Goal: Information Seeking & Learning: Learn about a topic

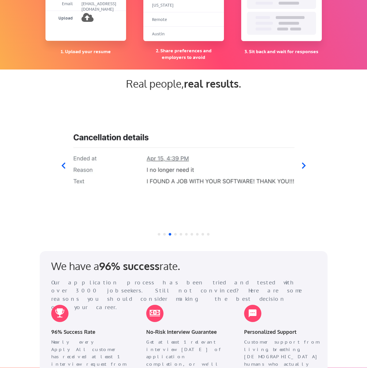
scroll to position [489, 0]
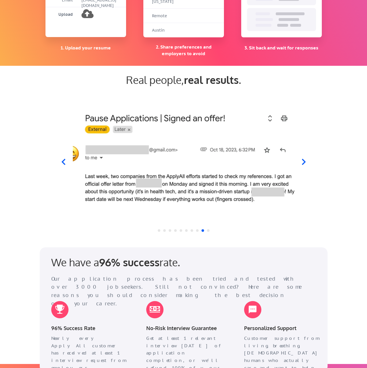
click at [64, 162] on icon at bounding box center [63, 161] width 7 height 7
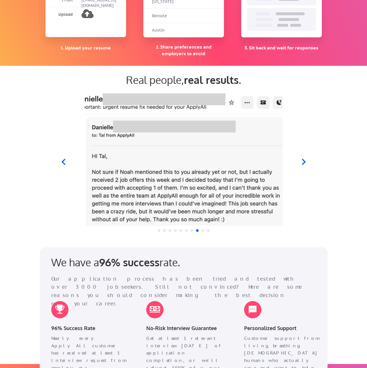
click at [64, 162] on icon at bounding box center [63, 161] width 7 height 7
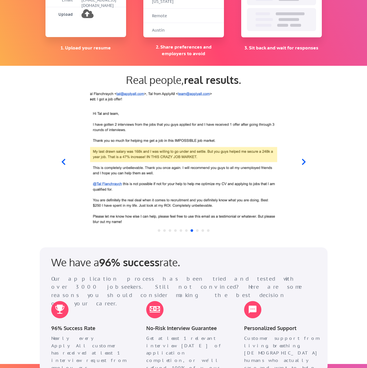
click at [64, 162] on icon at bounding box center [63, 161] width 7 height 7
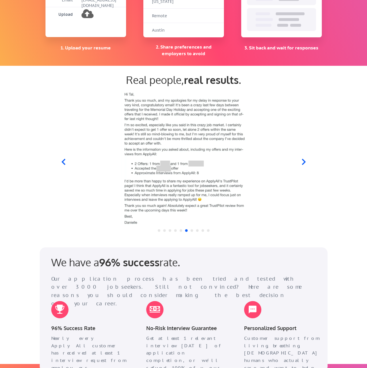
click at [64, 162] on icon at bounding box center [63, 161] width 7 height 7
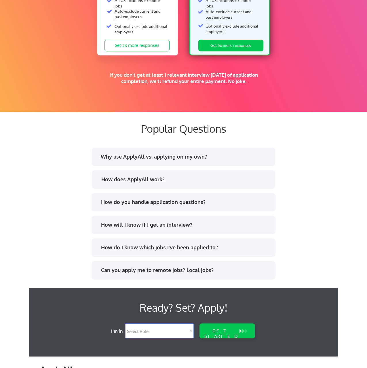
scroll to position [1006, 0]
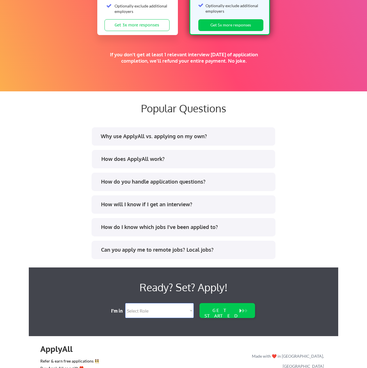
click at [176, 164] on div "How does ApplyAll work?" at bounding box center [183, 160] width 173 height 9
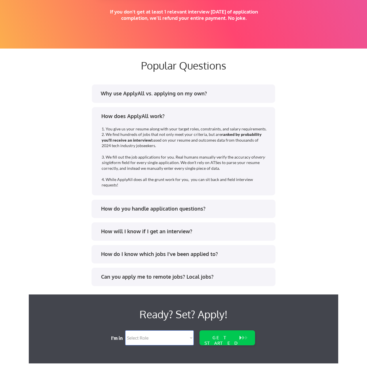
scroll to position [1092, 0]
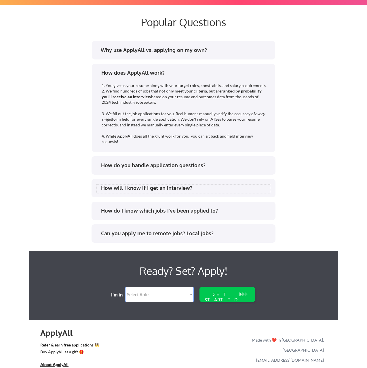
click at [209, 186] on div "How will I know if I get an interview?" at bounding box center [185, 188] width 169 height 7
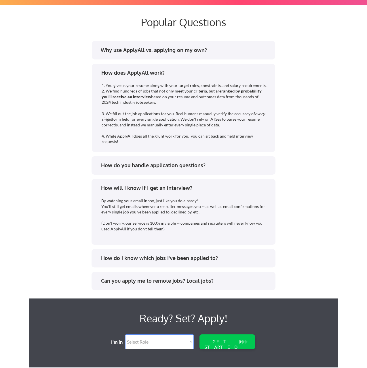
click at [209, 186] on div "How will I know if I get an interview?" at bounding box center [185, 188] width 169 height 7
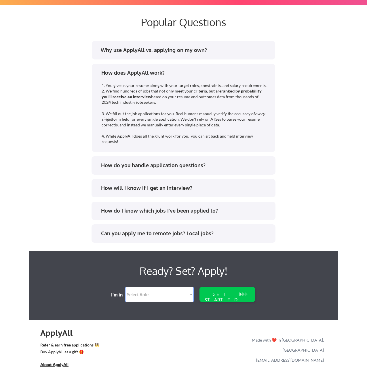
click at [214, 172] on div "How do you handle application questions?" at bounding box center [183, 165] width 184 height 18
click at [219, 166] on div "How do you handle application questions?" at bounding box center [185, 165] width 169 height 7
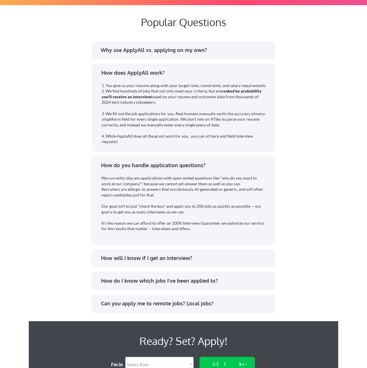
click at [216, 162] on div "How do you handle application questions?" at bounding box center [185, 165] width 169 height 7
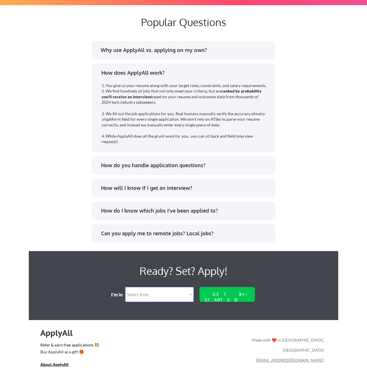
click at [212, 236] on div "Can you apply me to remote jobs? Local jobs?" at bounding box center [185, 233] width 169 height 7
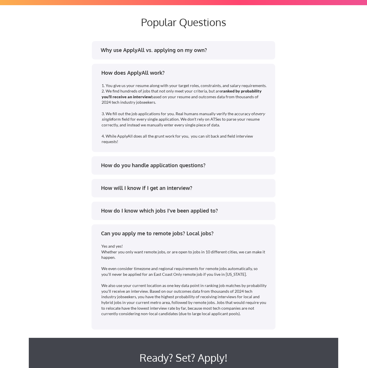
click at [180, 235] on div "Can you apply me to remote jobs? Local jobs?" at bounding box center [185, 233] width 169 height 7
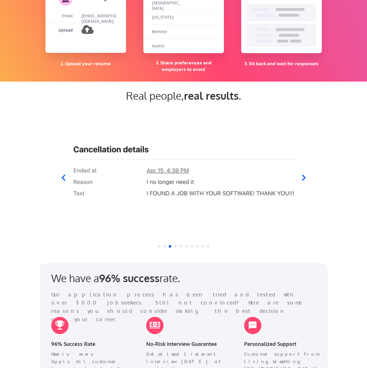
scroll to position [478, 0]
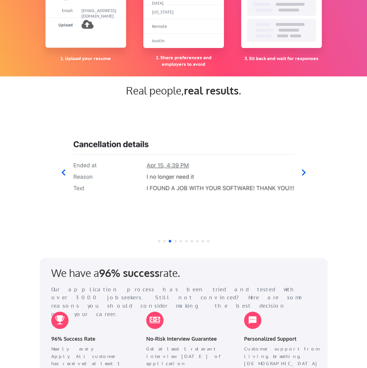
click at [303, 172] on icon at bounding box center [303, 172] width 7 height 7
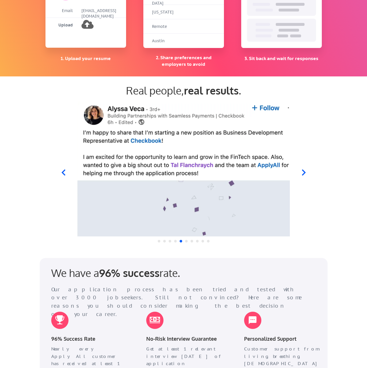
click at [64, 175] on icon at bounding box center [63, 172] width 7 height 7
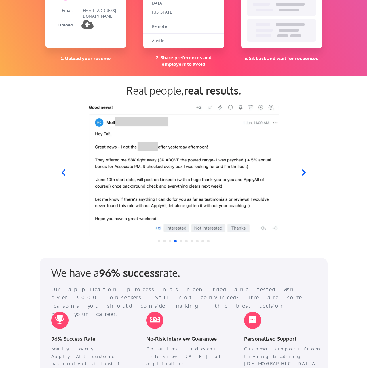
click at [305, 174] on icon at bounding box center [303, 172] width 7 height 7
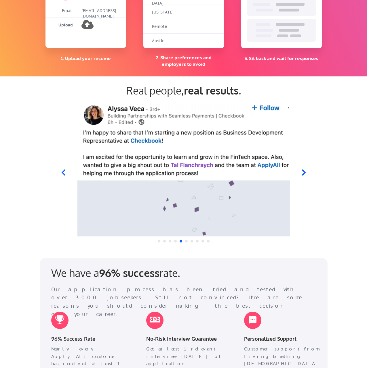
click at [302, 174] on icon at bounding box center [303, 173] width 4 height 6
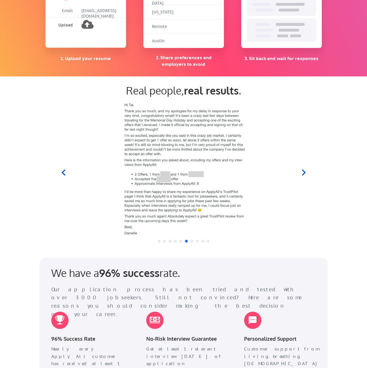
click at [303, 174] on icon at bounding box center [303, 172] width 7 height 7
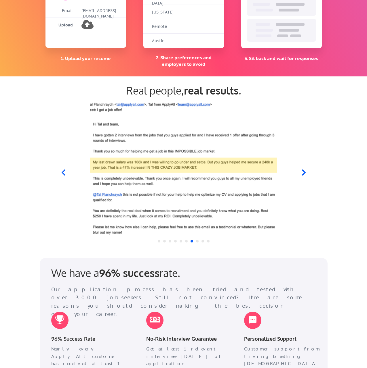
click at [303, 176] on icon at bounding box center [303, 172] width 7 height 7
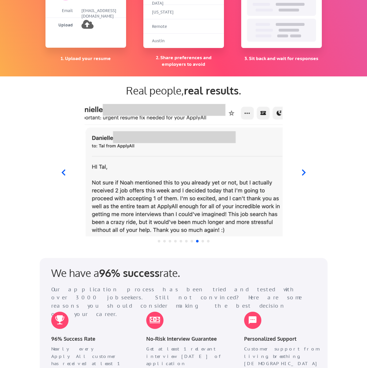
click at [303, 176] on icon at bounding box center [303, 172] width 7 height 7
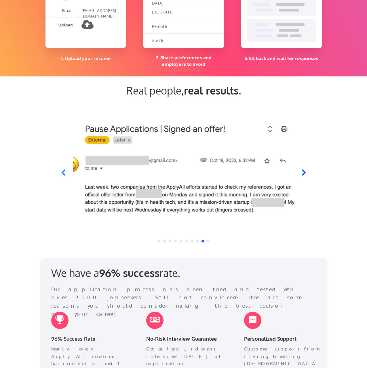
click at [302, 173] on icon at bounding box center [303, 172] width 7 height 7
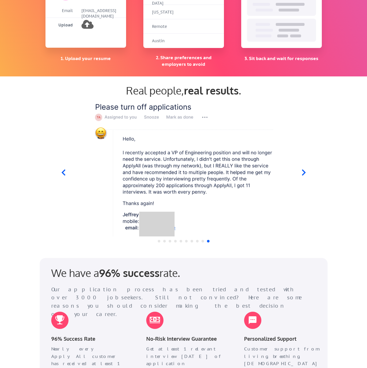
click at [304, 172] on icon at bounding box center [303, 173] width 4 height 6
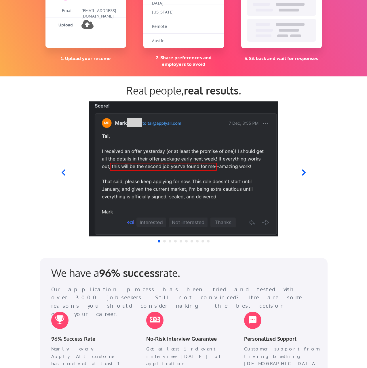
click at [302, 173] on icon at bounding box center [303, 172] width 7 height 7
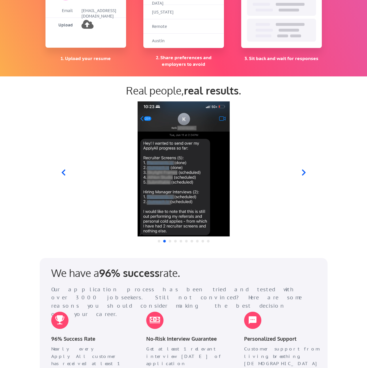
click at [302, 171] on icon at bounding box center [303, 173] width 4 height 6
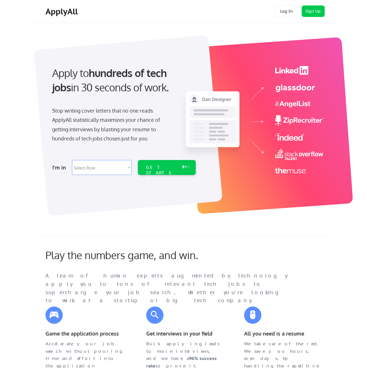
scroll to position [0, 0]
